Goal: Browse casually

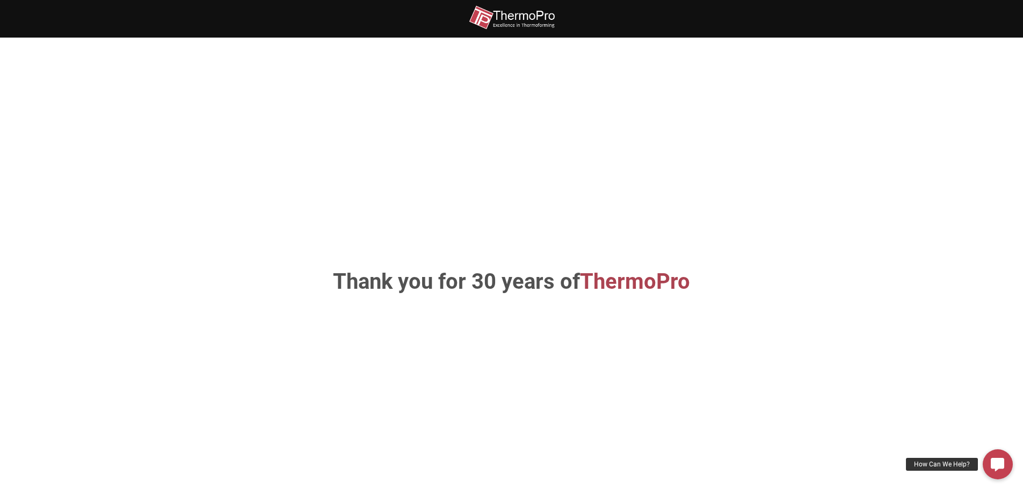
click at [509, 10] on img at bounding box center [512, 17] width 86 height 24
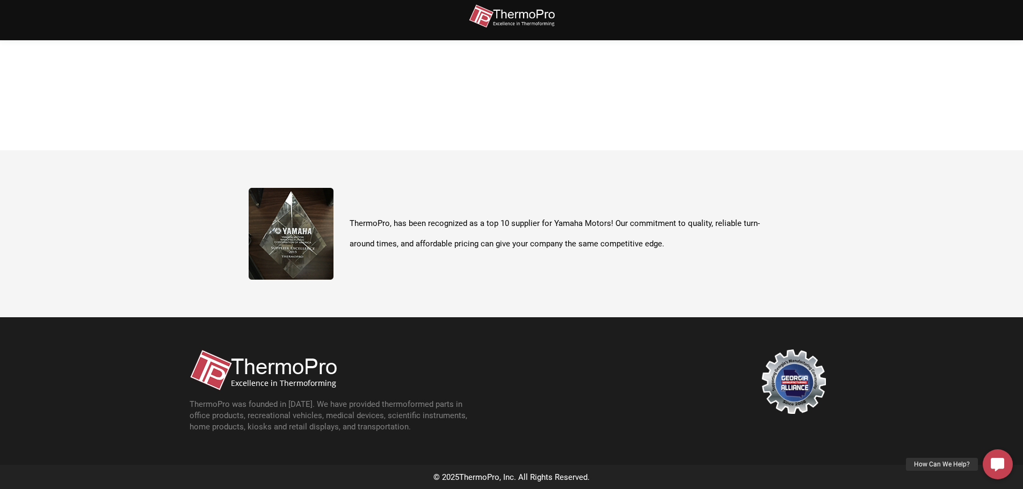
scroll to position [381, 0]
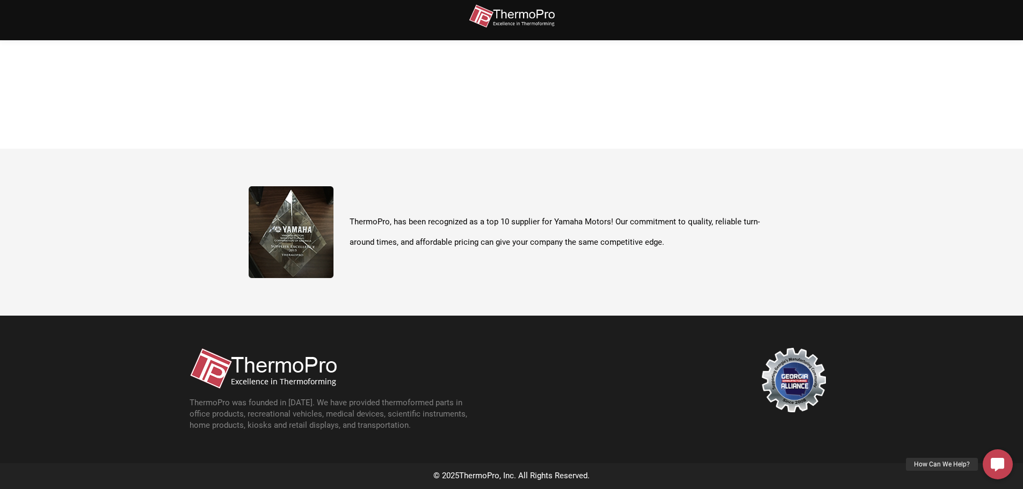
click at [798, 378] on img at bounding box center [794, 380] width 64 height 64
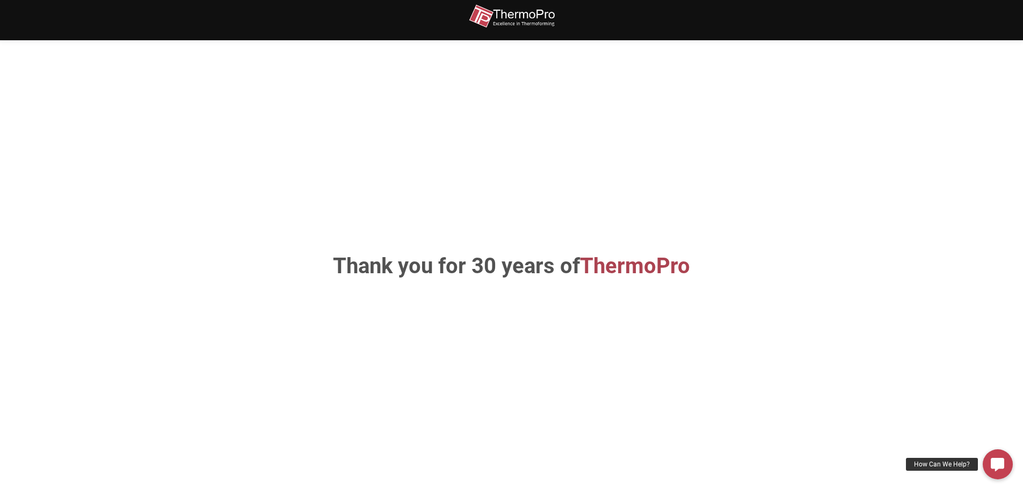
scroll to position [0, 0]
